Goal: Transaction & Acquisition: Book appointment/travel/reservation

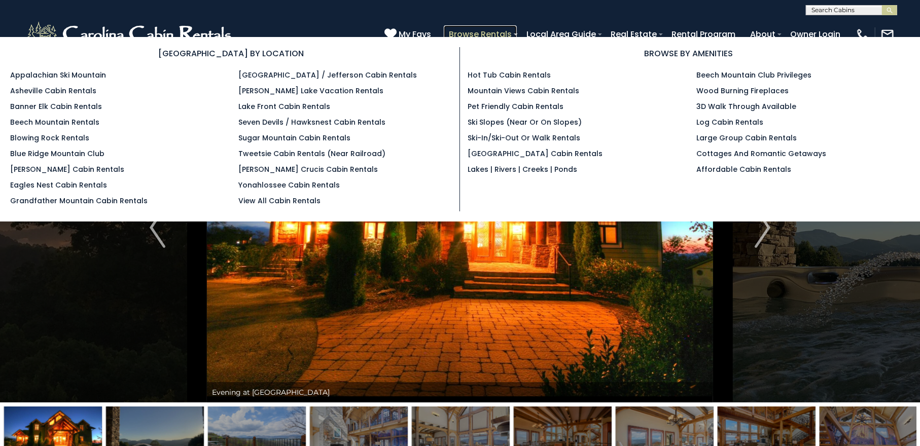
click at [500, 31] on link "Browse Rentals" at bounding box center [480, 34] width 73 height 18
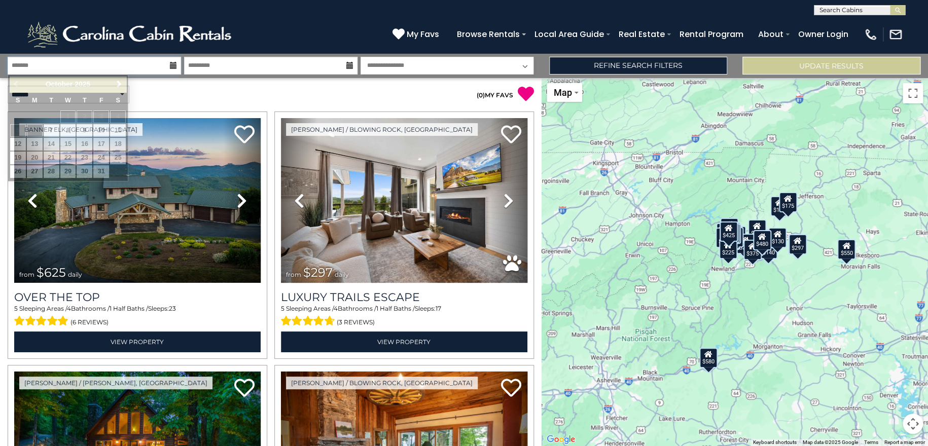
click at [122, 63] on input "text" at bounding box center [95, 66] width 174 height 18
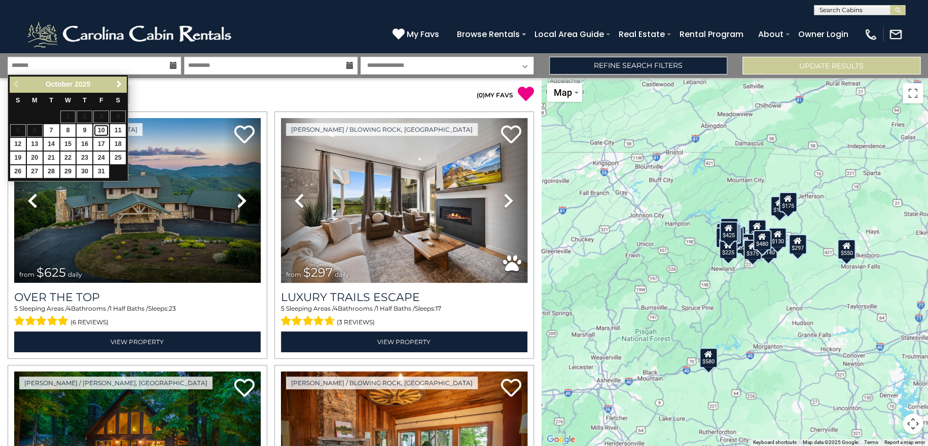
click at [98, 131] on link "10" at bounding box center [101, 130] width 16 height 13
type input "********"
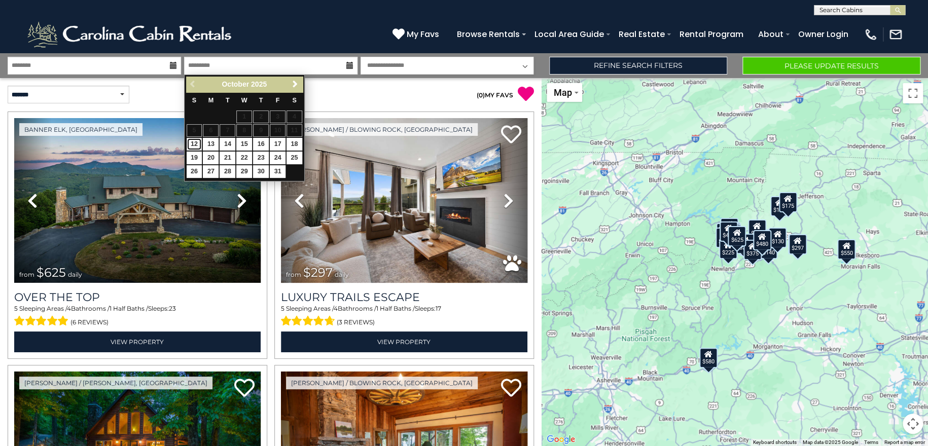
click at [194, 141] on link "12" at bounding box center [195, 144] width 16 height 13
type input "********"
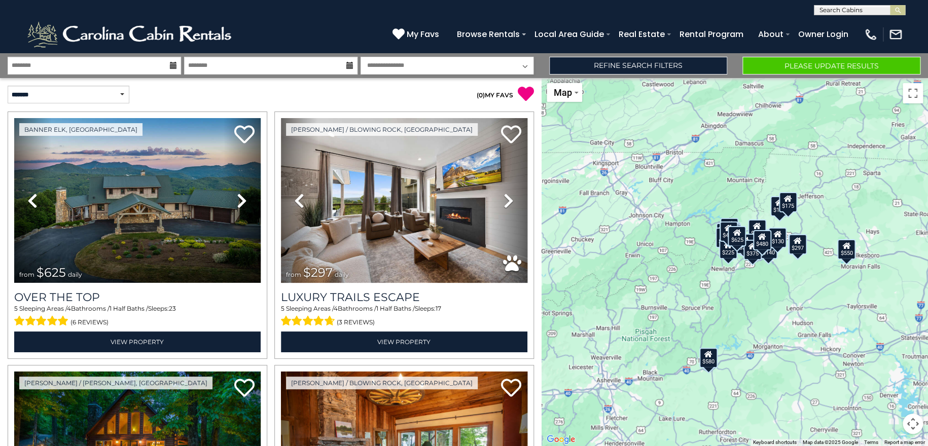
click at [526, 67] on select "**********" at bounding box center [448, 66] width 174 height 18
click at [791, 66] on button "Please Update Results" at bounding box center [832, 66] width 178 height 18
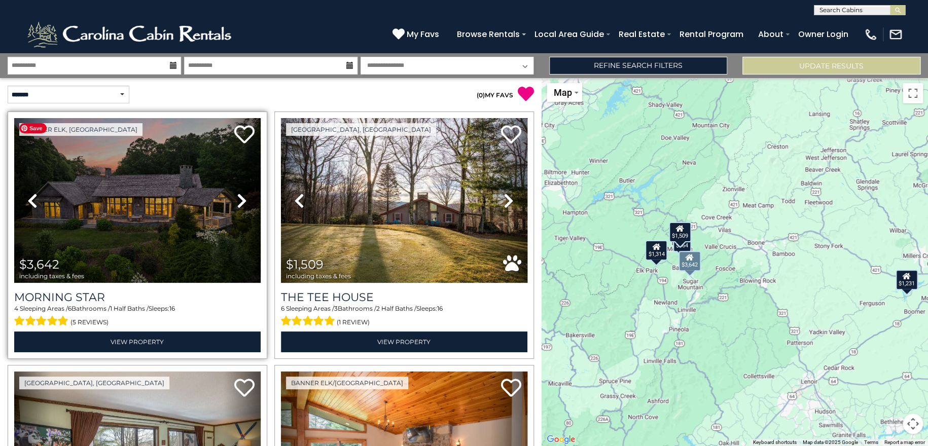
scroll to position [67, 0]
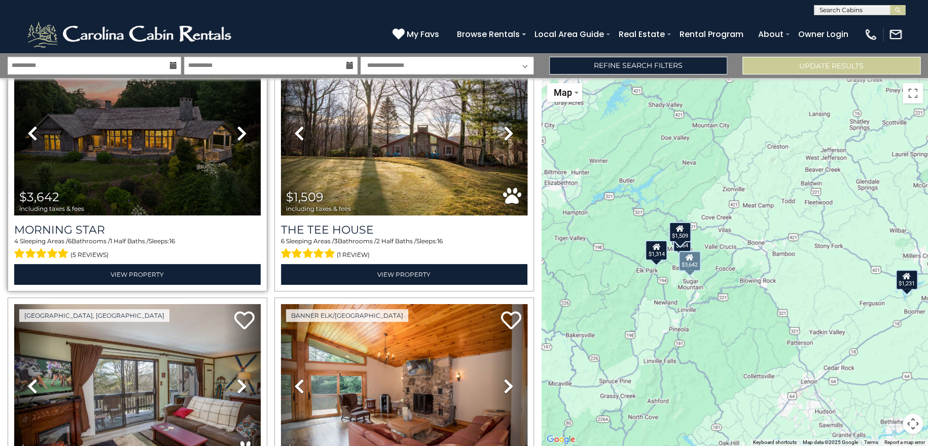
click at [237, 135] on icon at bounding box center [242, 133] width 10 height 16
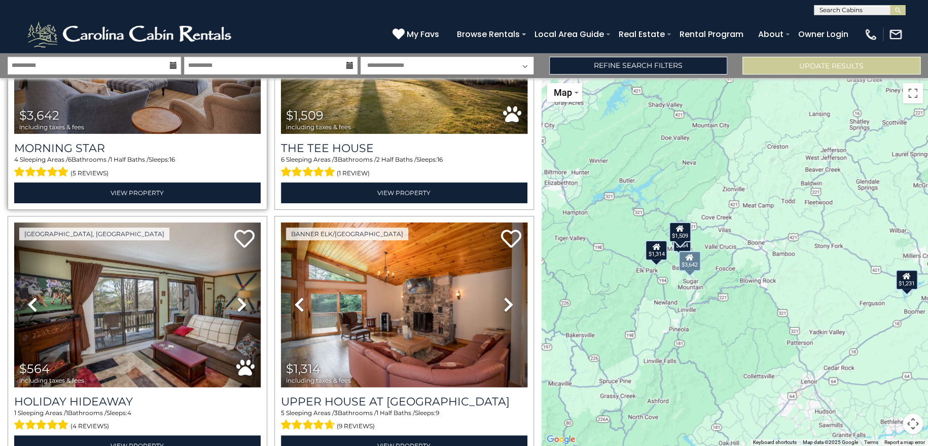
scroll to position [203, 0]
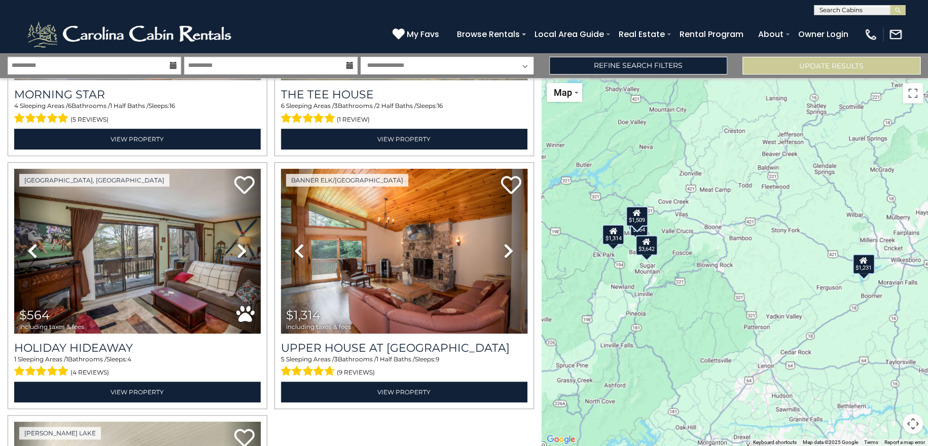
drag, startPoint x: 734, startPoint y: 312, endPoint x: 690, endPoint y: 295, distance: 47.7
click at [690, 295] on div "$3,642 $1,509 $564 $1,314 $1,231" at bounding box center [735, 262] width 387 height 368
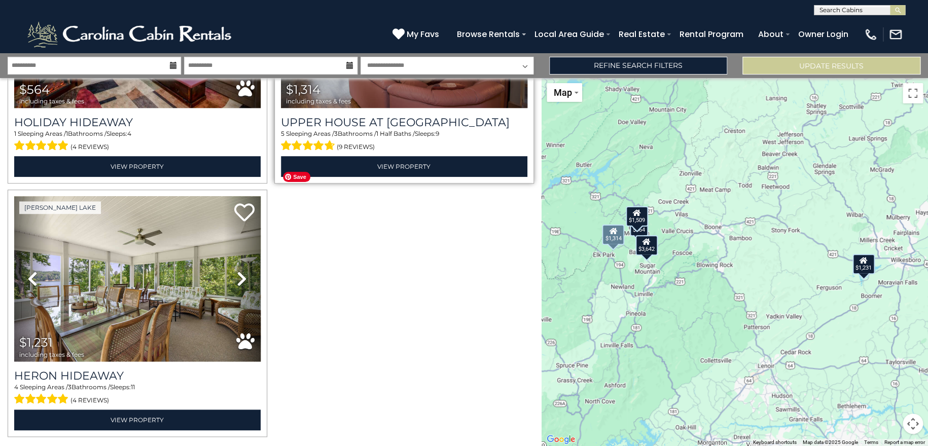
scroll to position [455, 0]
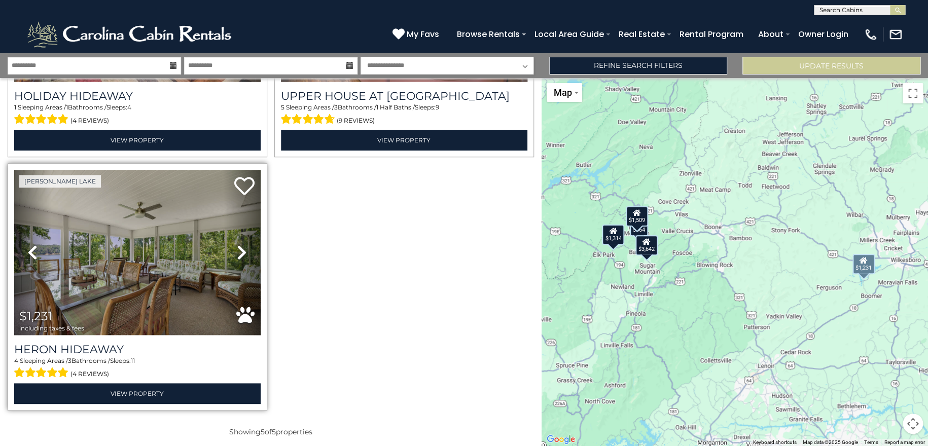
click at [233, 246] on link "Next" at bounding box center [242, 252] width 37 height 165
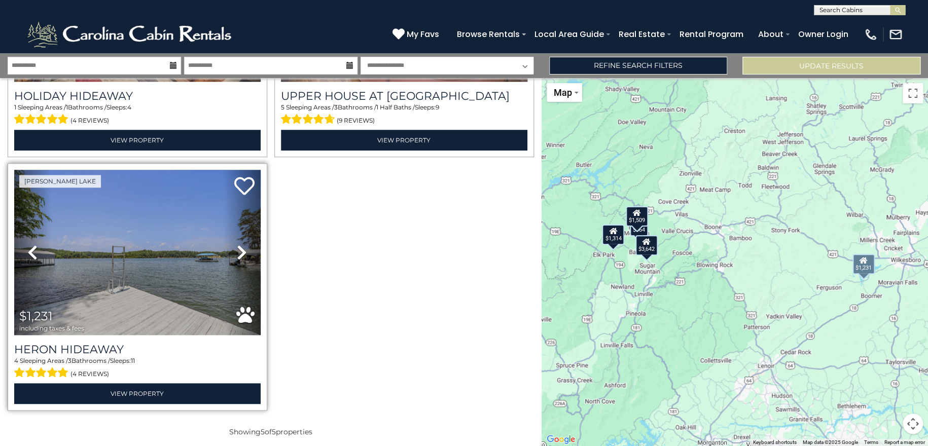
click at [233, 246] on link "Next" at bounding box center [242, 252] width 37 height 165
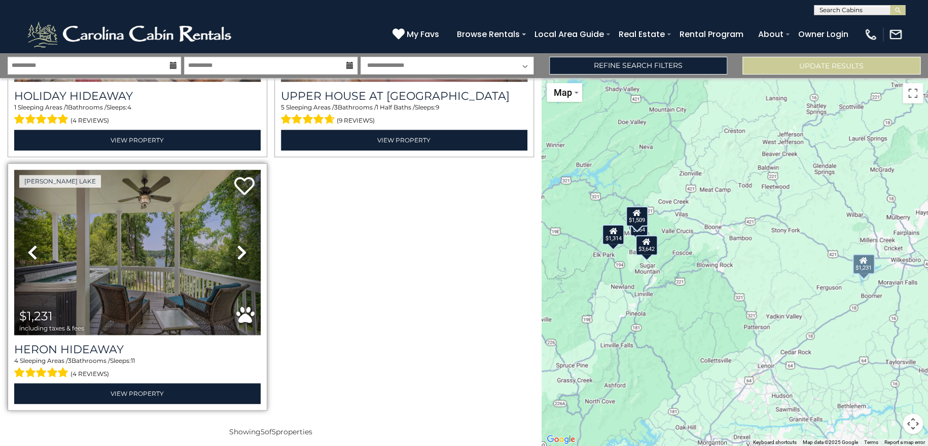
click at [233, 246] on link "Next" at bounding box center [242, 252] width 37 height 165
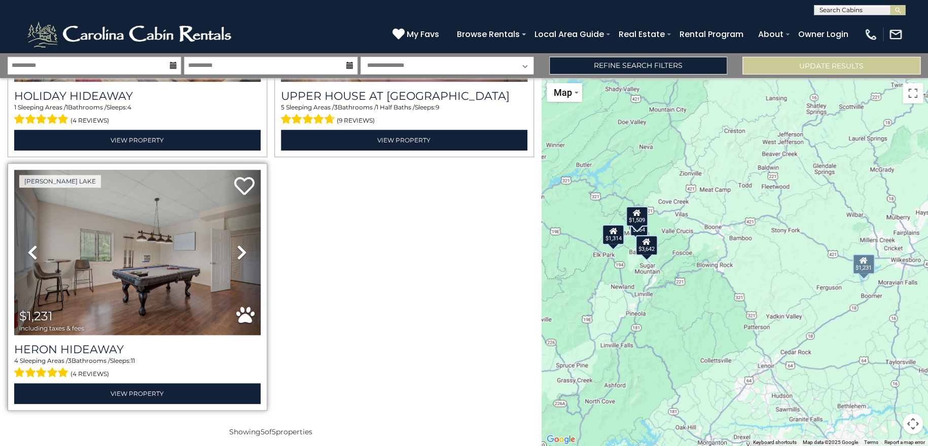
click at [233, 246] on link "Next" at bounding box center [242, 252] width 37 height 165
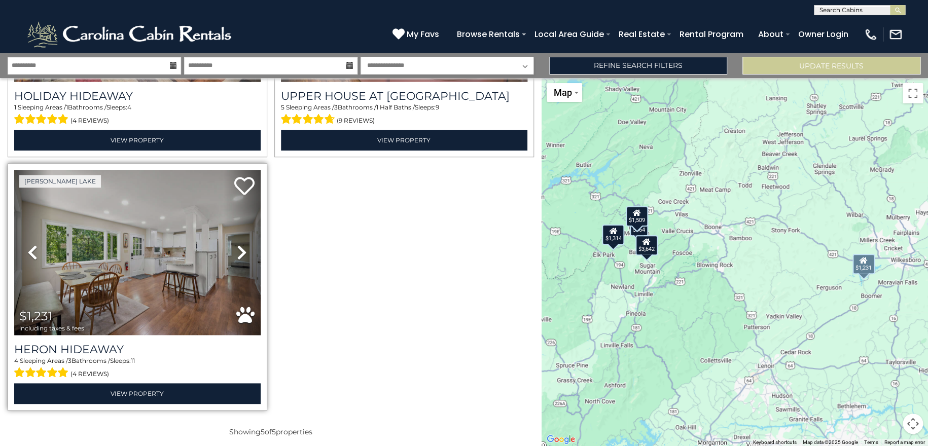
click at [233, 246] on link "Next" at bounding box center [242, 252] width 37 height 165
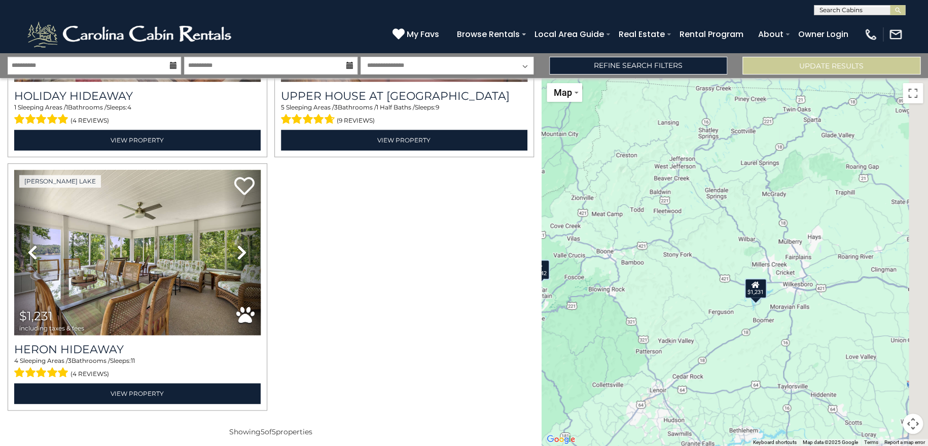
drag, startPoint x: 852, startPoint y: 304, endPoint x: 741, endPoint y: 330, distance: 114.0
click at [741, 330] on div "$3,642 $1,509 $564 $1,314 $1,231" at bounding box center [735, 262] width 387 height 368
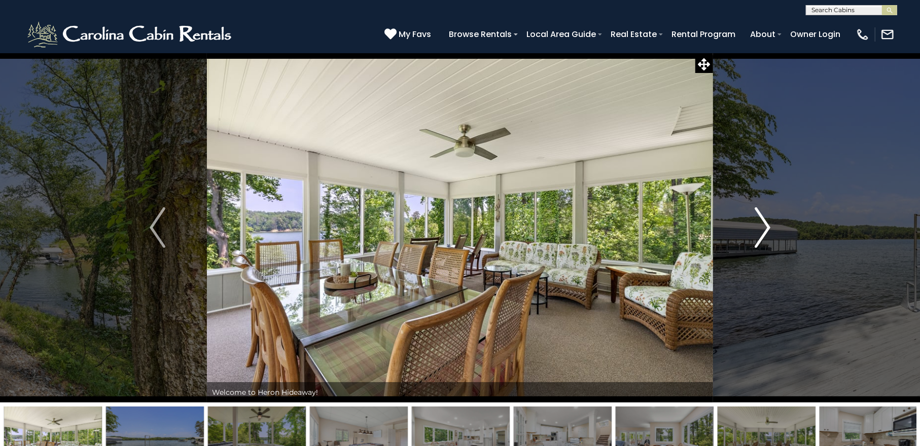
click at [765, 239] on img "Next" at bounding box center [762, 228] width 15 height 41
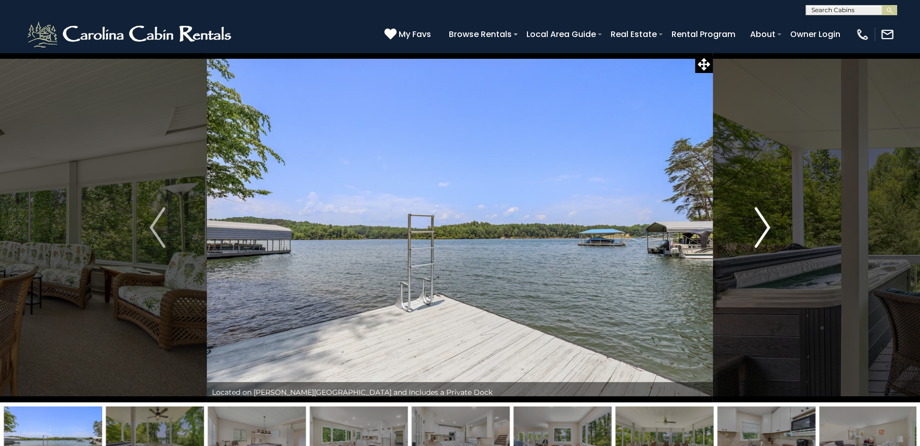
click at [765, 239] on img "Next" at bounding box center [762, 228] width 15 height 41
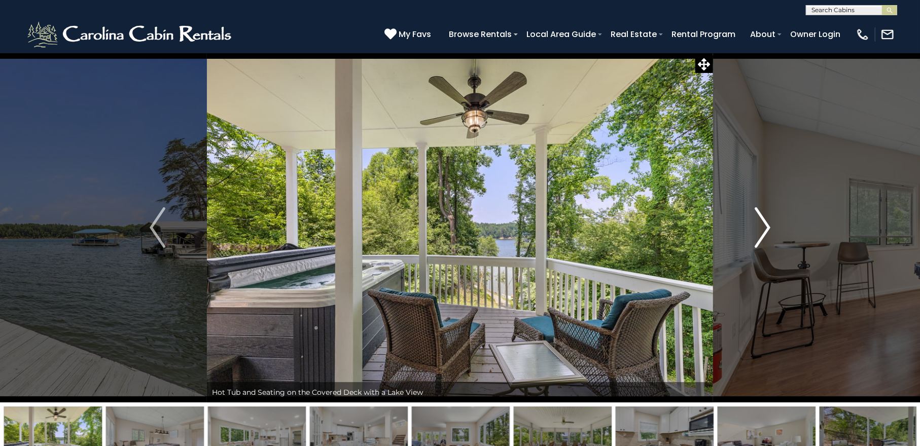
click at [765, 239] on img "Next" at bounding box center [762, 228] width 15 height 41
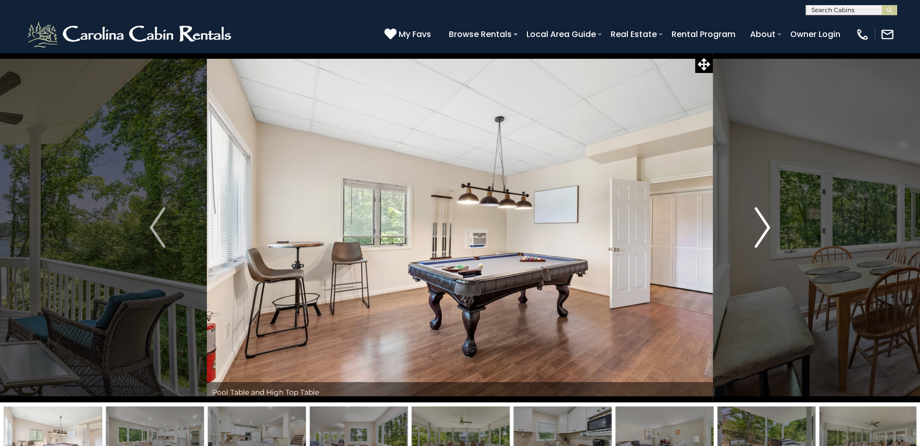
click at [765, 239] on img "Next" at bounding box center [762, 228] width 15 height 41
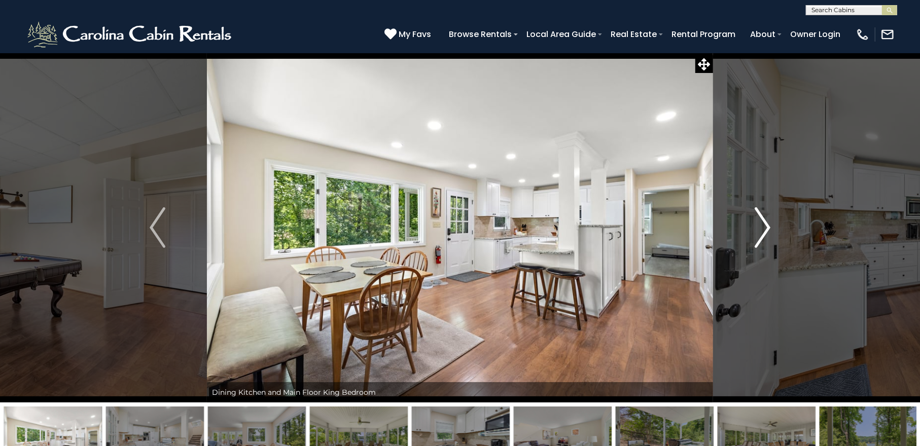
click at [765, 239] on img "Next" at bounding box center [762, 228] width 15 height 41
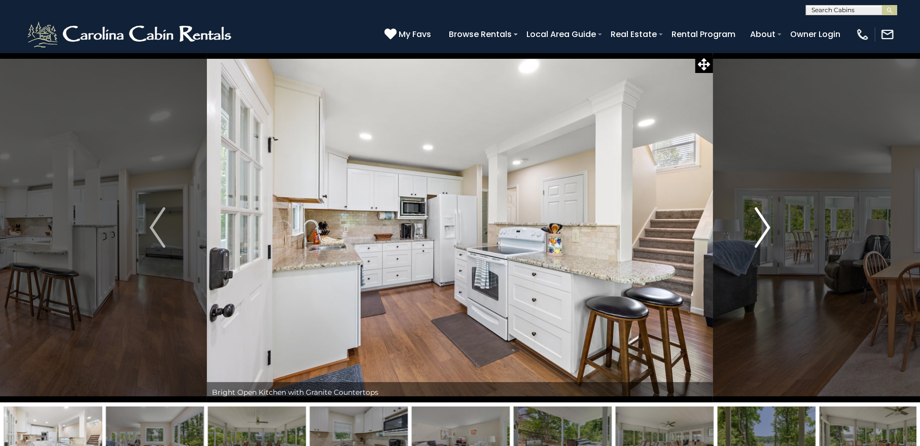
click at [765, 239] on img "Next" at bounding box center [762, 228] width 15 height 41
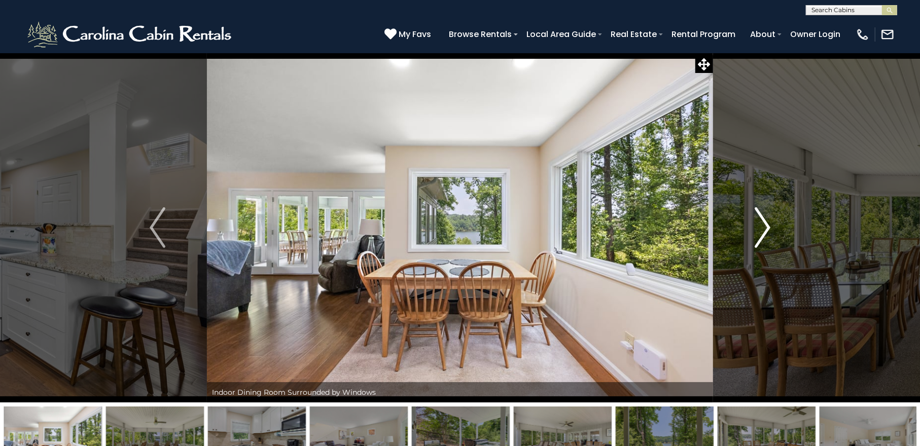
click at [765, 239] on img "Next" at bounding box center [762, 228] width 15 height 41
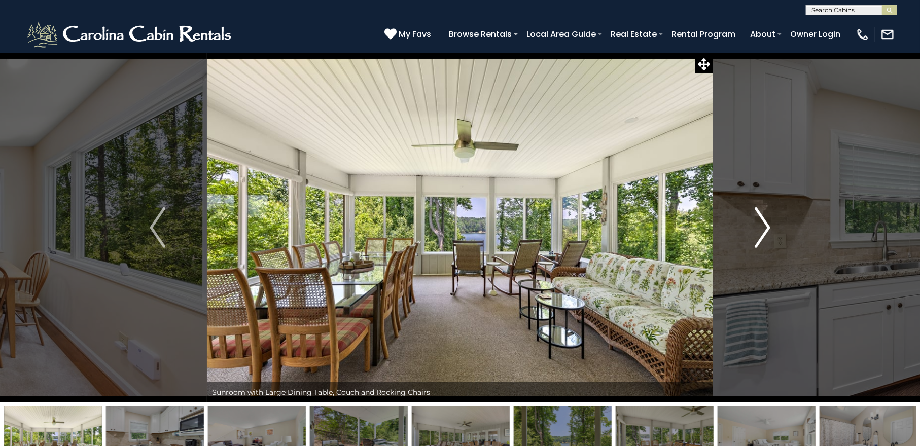
click at [765, 239] on img "Next" at bounding box center [762, 228] width 15 height 41
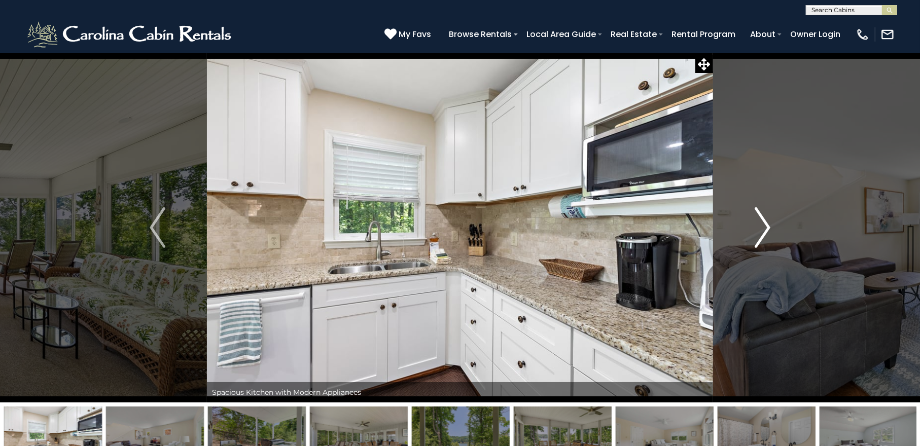
click at [765, 239] on img "Next" at bounding box center [762, 228] width 15 height 41
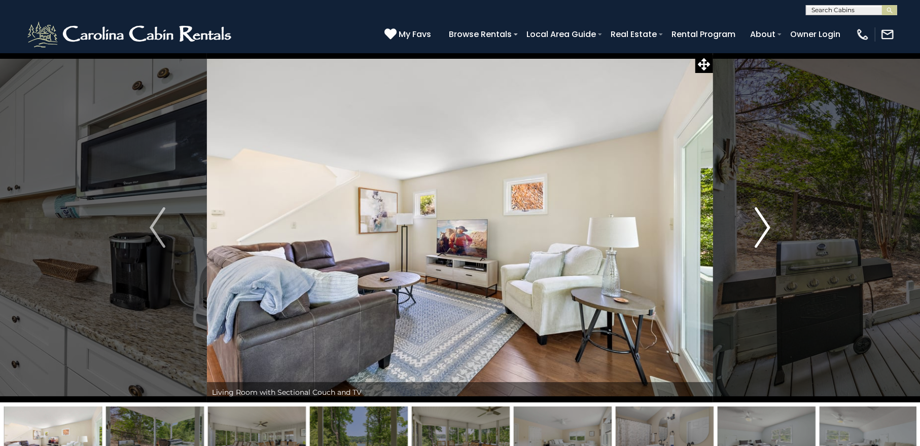
click at [765, 239] on img "Next" at bounding box center [762, 228] width 15 height 41
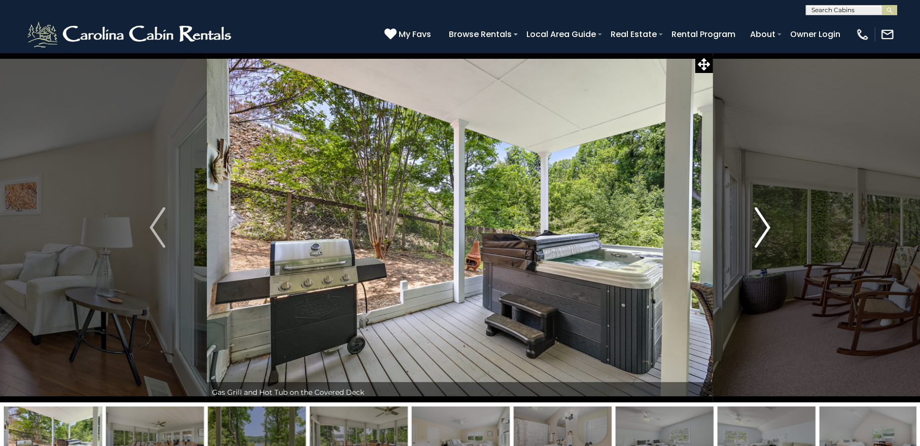
click at [765, 239] on img "Next" at bounding box center [762, 228] width 15 height 41
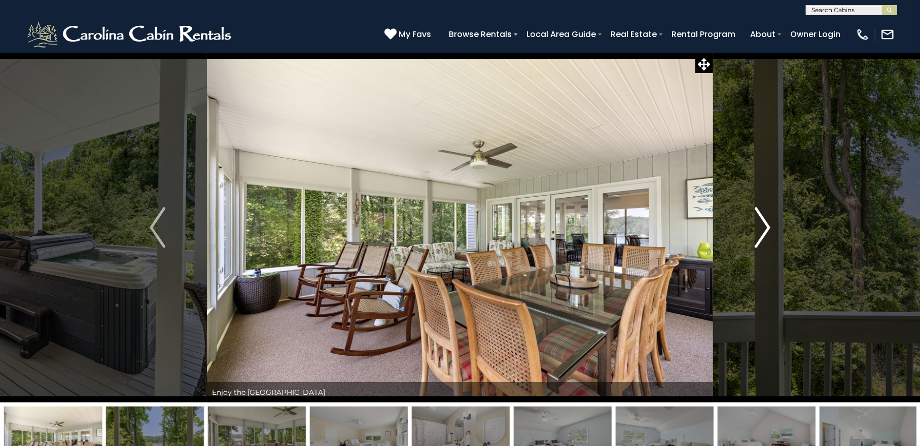
click at [765, 239] on img "Next" at bounding box center [762, 228] width 15 height 41
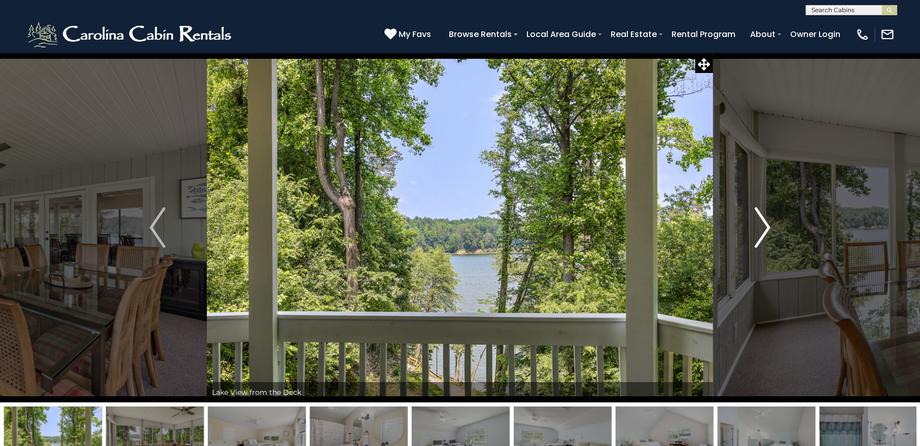
click at [765, 239] on img "Next" at bounding box center [762, 228] width 15 height 41
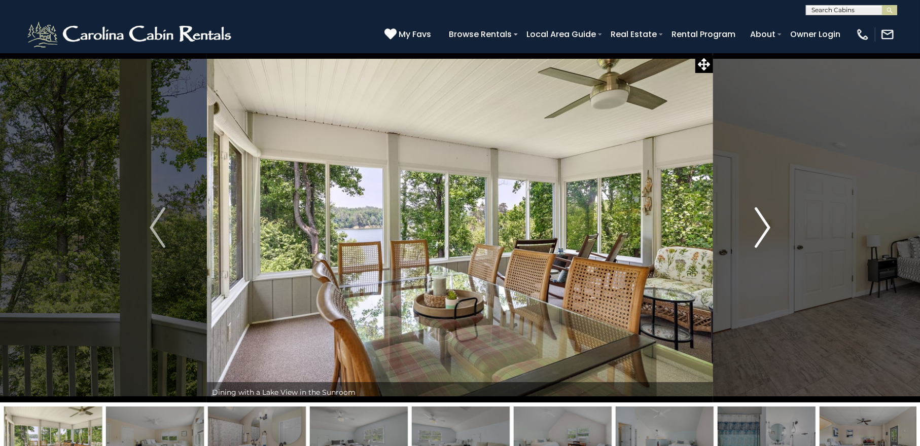
click at [765, 239] on img "Next" at bounding box center [762, 228] width 15 height 41
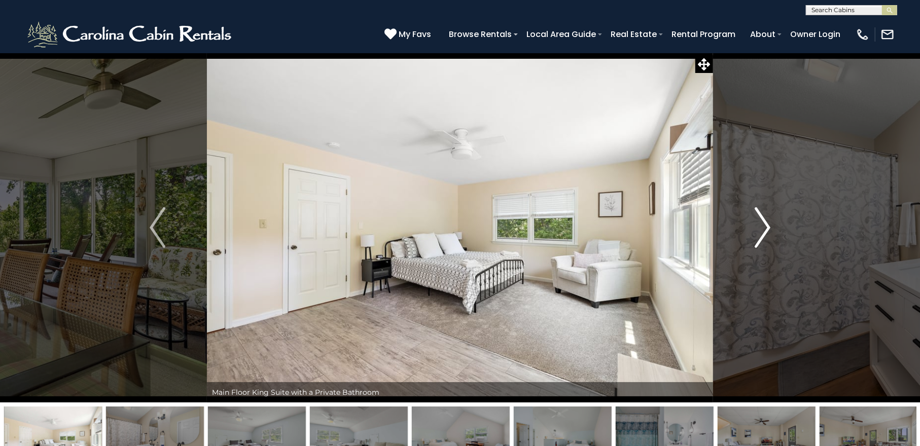
click at [765, 239] on img "Next" at bounding box center [762, 228] width 15 height 41
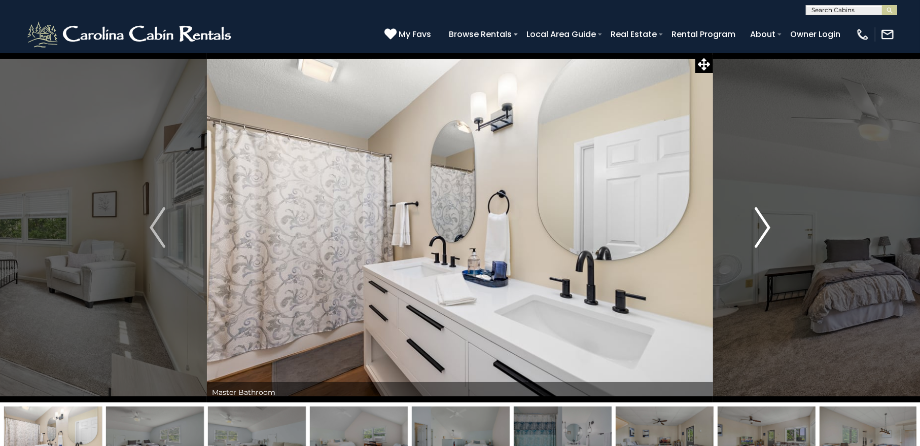
click at [765, 239] on img "Next" at bounding box center [762, 228] width 15 height 41
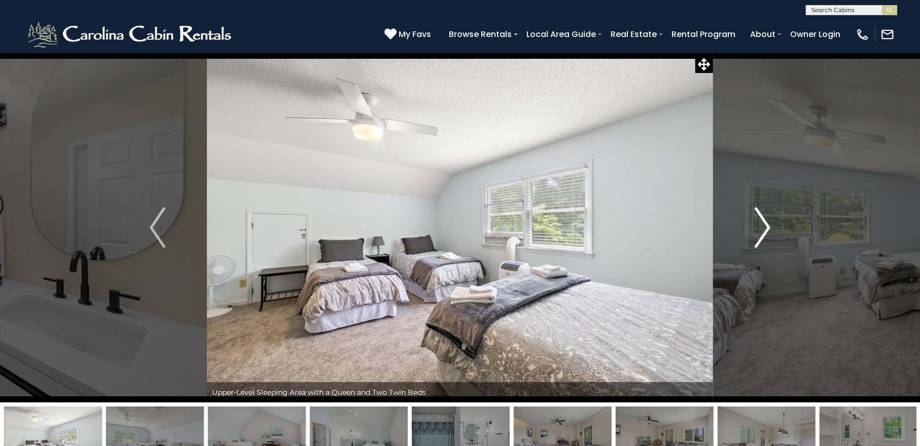
click at [765, 239] on img "Next" at bounding box center [762, 228] width 15 height 41
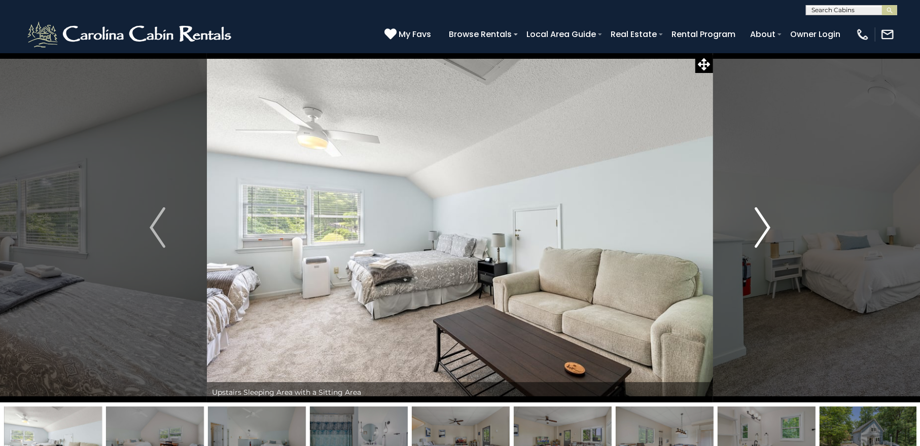
click at [765, 239] on img "Next" at bounding box center [762, 228] width 15 height 41
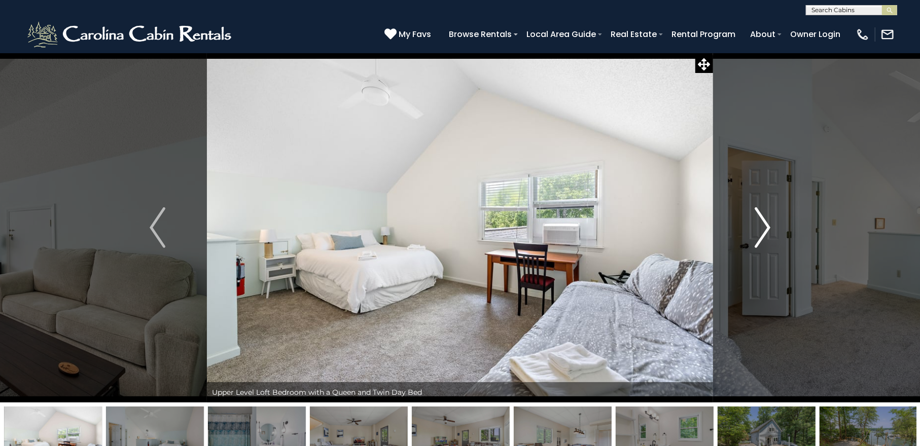
click at [765, 239] on img "Next" at bounding box center [762, 228] width 15 height 41
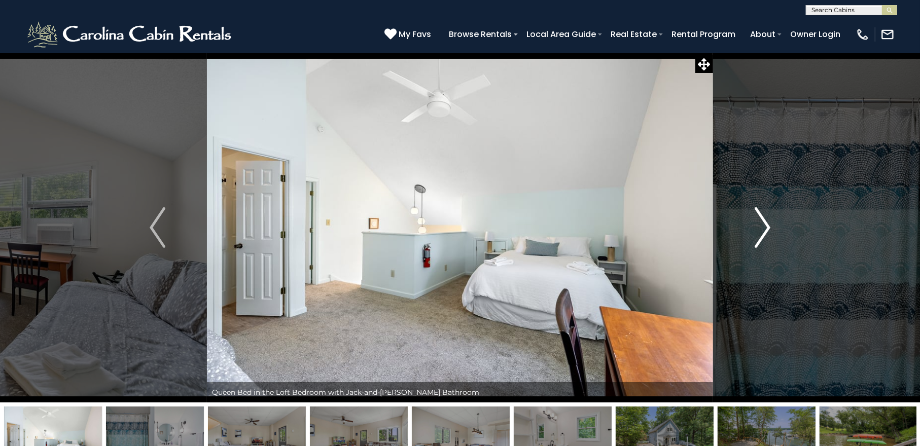
click at [765, 239] on img "Next" at bounding box center [762, 228] width 15 height 41
